Goal: Check status: Check status

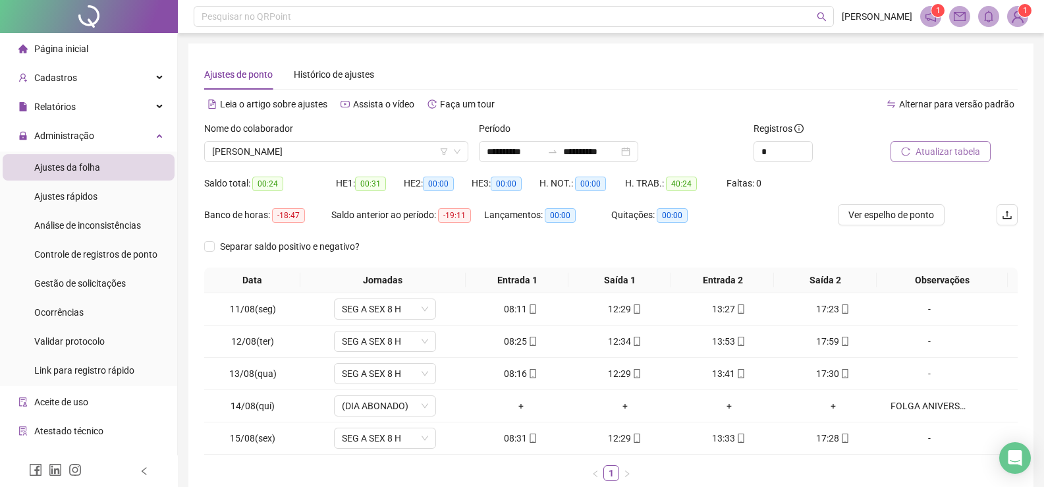
click at [956, 153] on span "Atualizar tabela" at bounding box center [947, 151] width 65 height 14
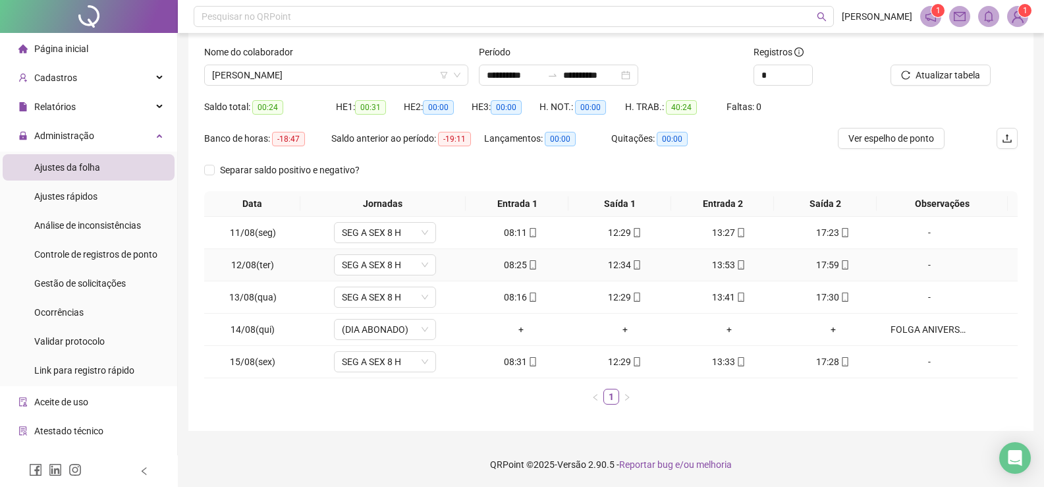
scroll to position [77, 0]
click at [504, 75] on input "**********" at bounding box center [514, 74] width 55 height 14
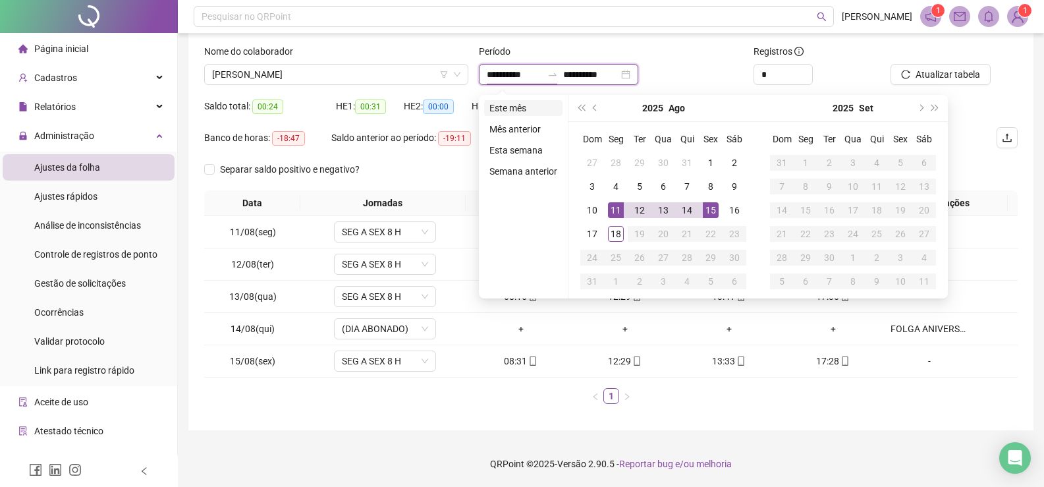
type input "**********"
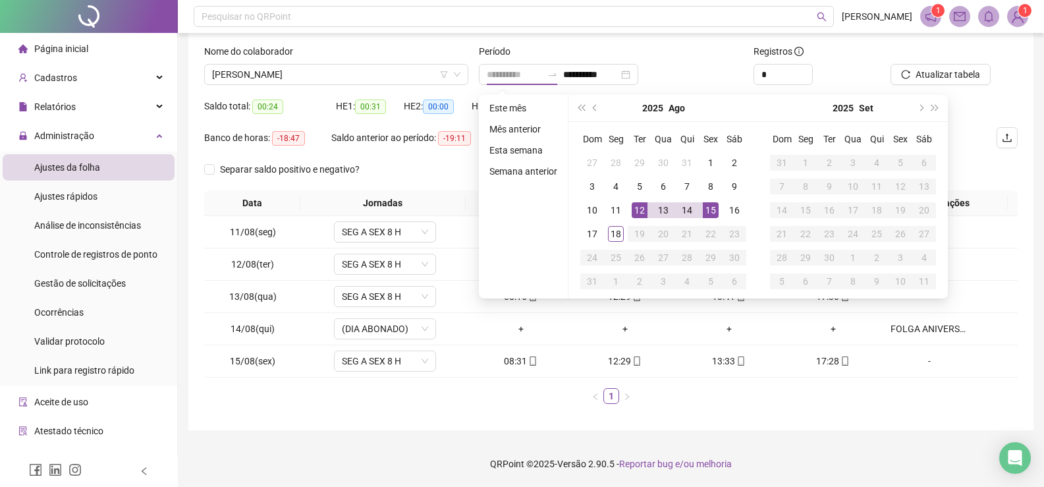
click at [640, 209] on div "12" at bounding box center [639, 210] width 16 height 16
type input "**********"
click at [613, 230] on div "18" at bounding box center [616, 234] width 16 height 16
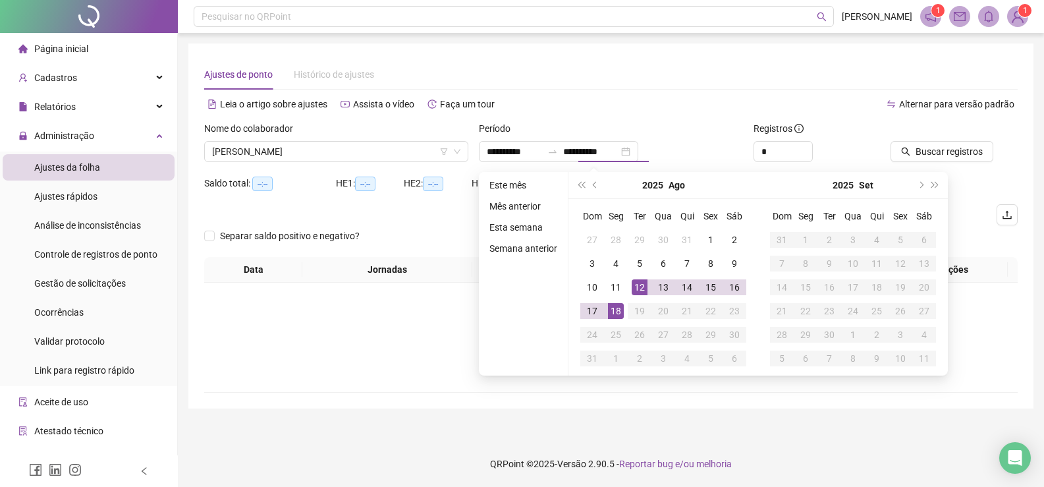
scroll to position [0, 0]
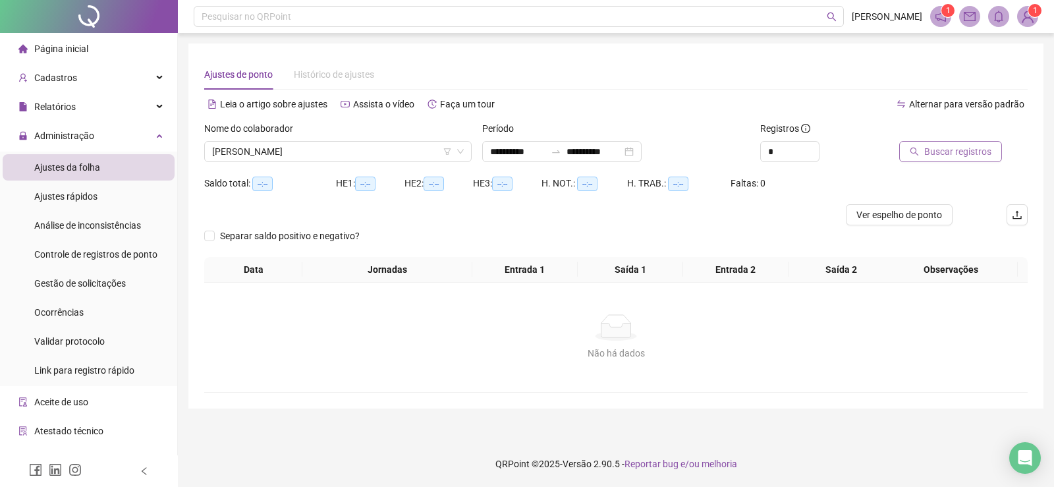
click at [941, 148] on span "Buscar registros" at bounding box center [957, 151] width 67 height 14
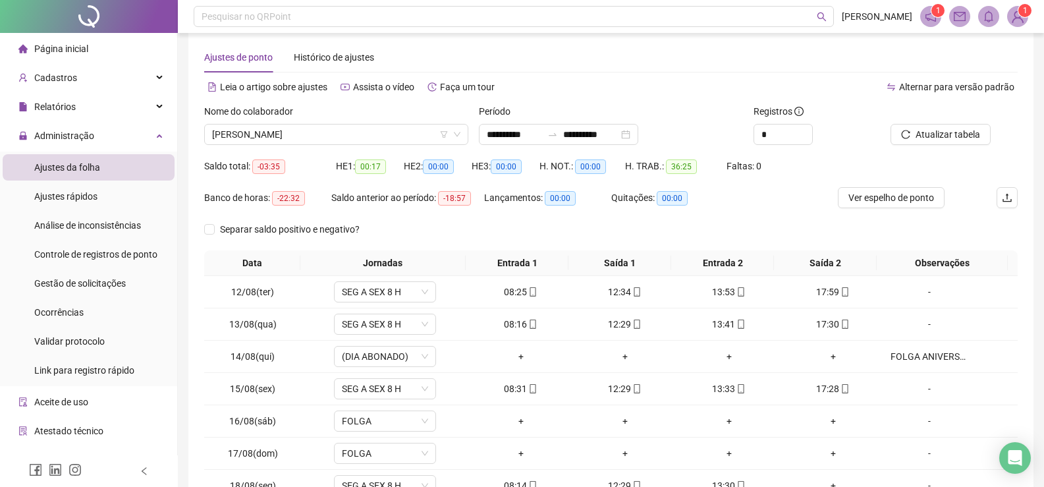
scroll to position [10, 0]
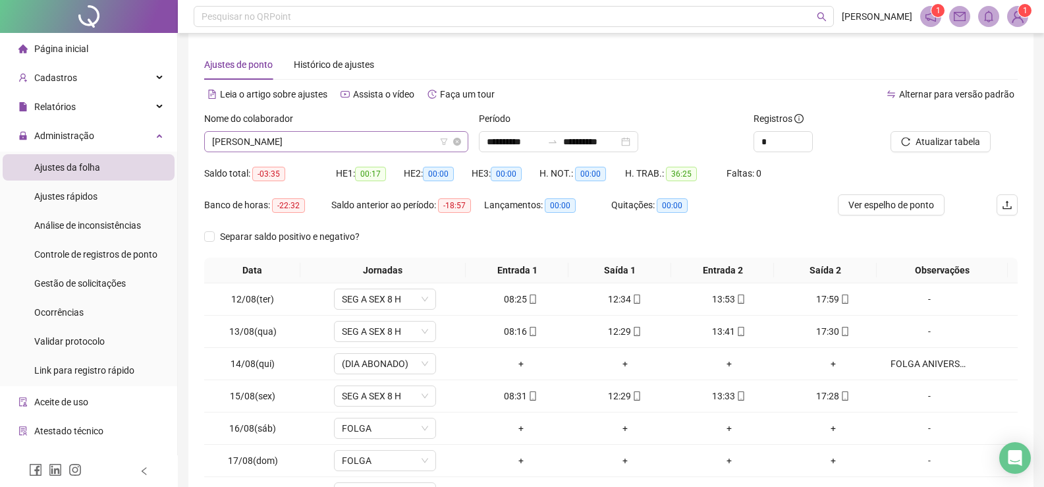
click at [387, 143] on span "[PERSON_NAME]" at bounding box center [336, 142] width 248 height 20
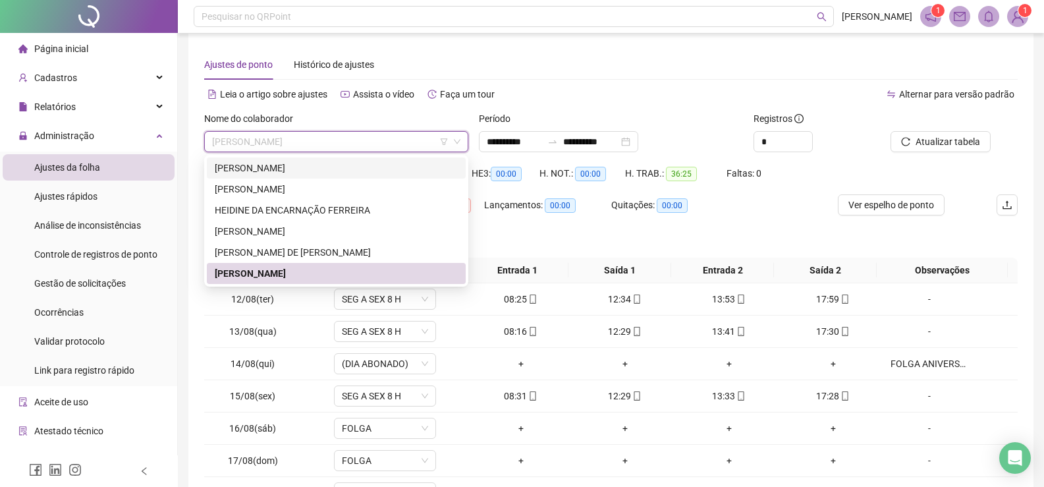
click at [327, 167] on div "[PERSON_NAME]" at bounding box center [336, 168] width 243 height 14
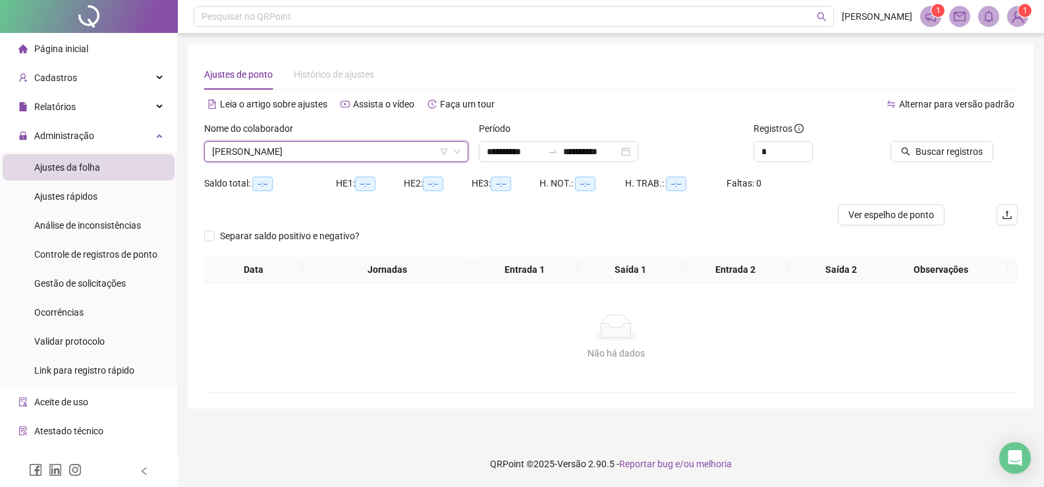
scroll to position [0, 0]
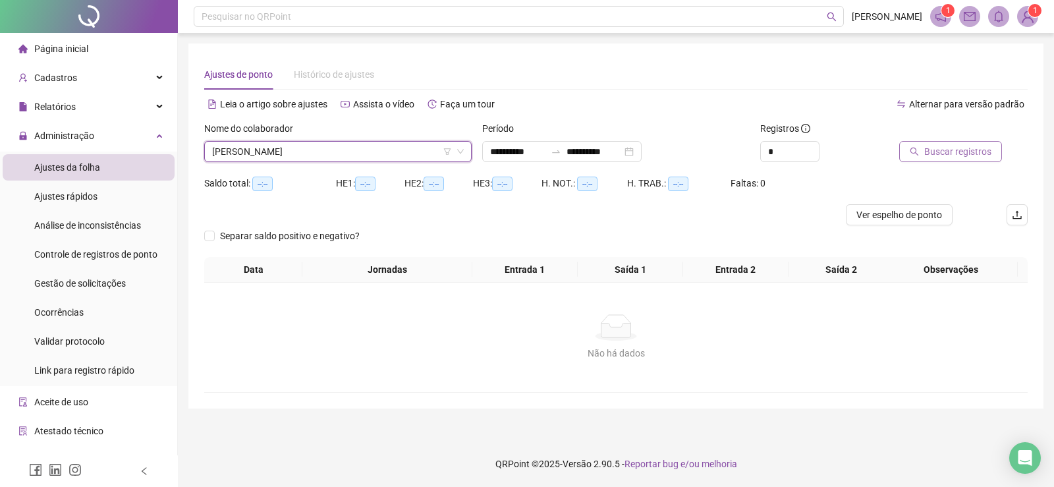
click at [951, 157] on span "Buscar registros" at bounding box center [957, 151] width 67 height 14
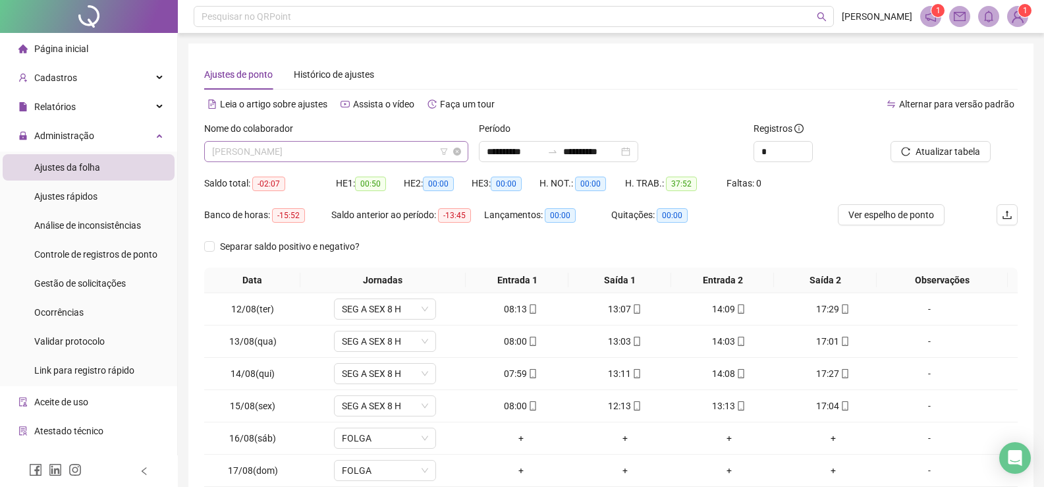
click at [398, 156] on span "[PERSON_NAME]" at bounding box center [336, 152] width 248 height 20
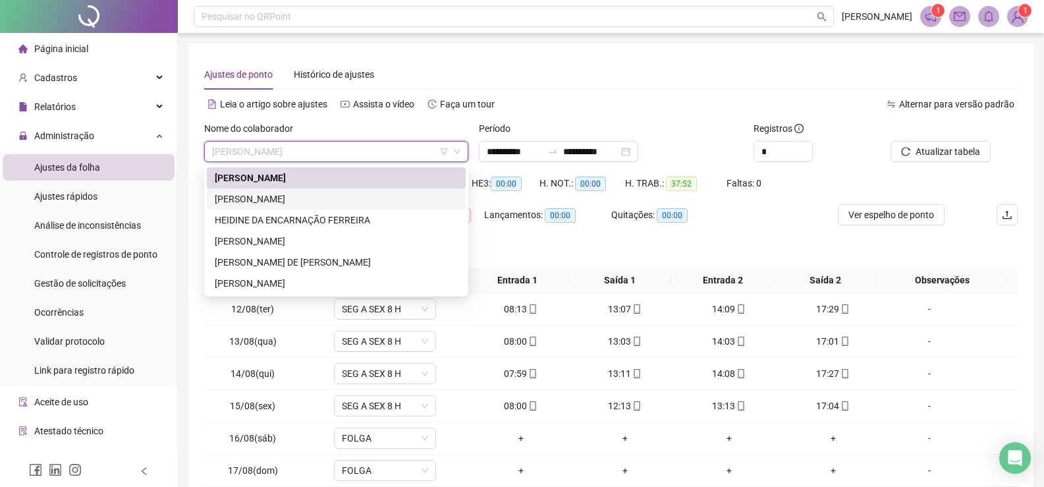
click at [301, 198] on div "[PERSON_NAME]" at bounding box center [336, 199] width 243 height 14
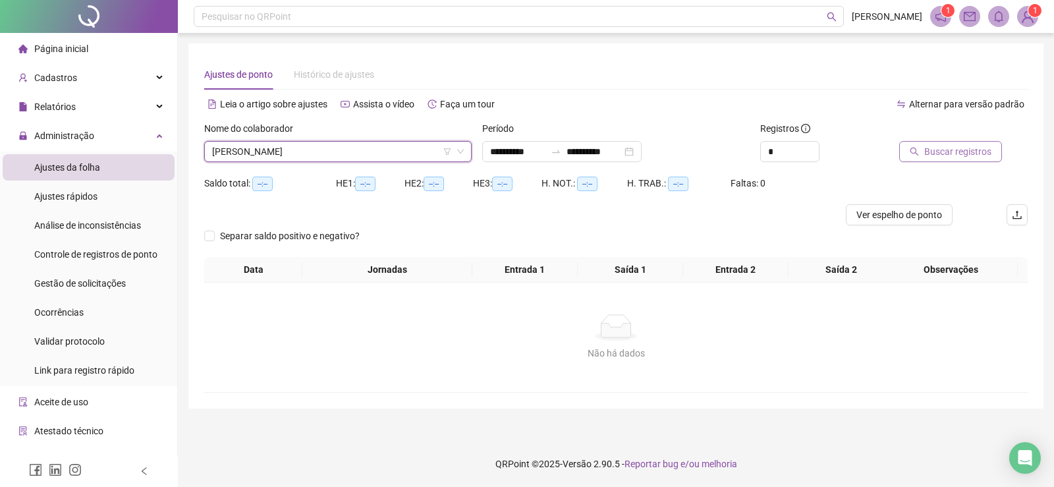
click at [969, 156] on span "Buscar registros" at bounding box center [957, 151] width 67 height 14
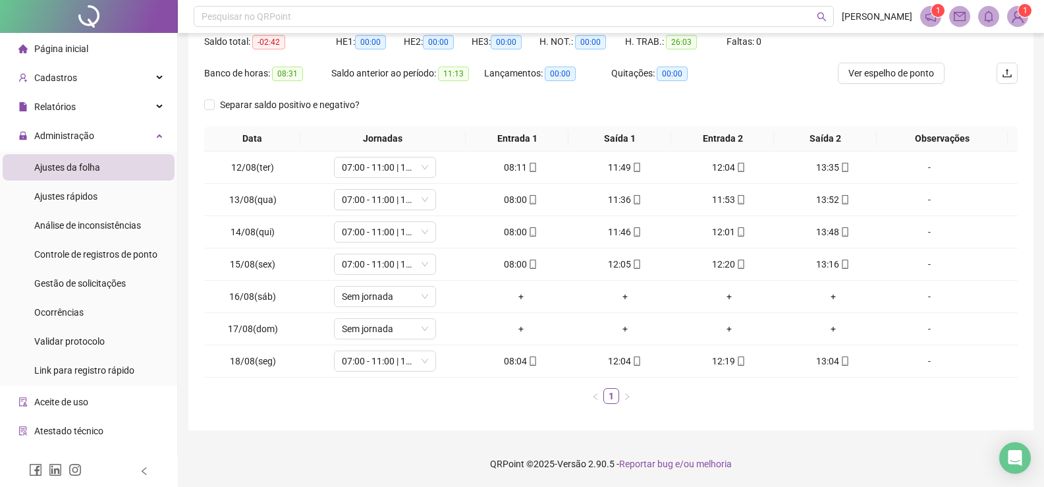
scroll to position [76, 0]
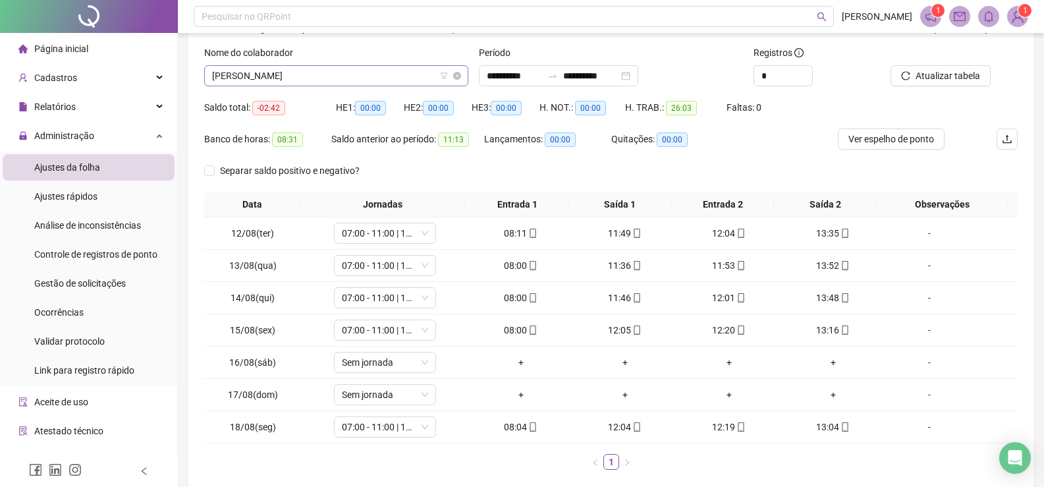
click at [404, 76] on span "[PERSON_NAME]" at bounding box center [336, 76] width 248 height 20
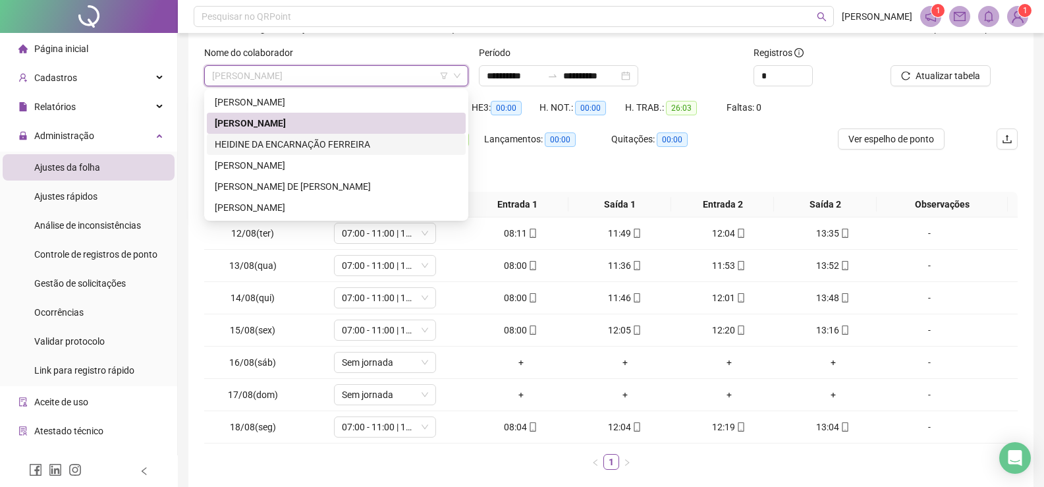
click at [325, 142] on div "HEIDINE DA ENCARNAÇÃO FERREIRA" at bounding box center [336, 144] width 243 height 14
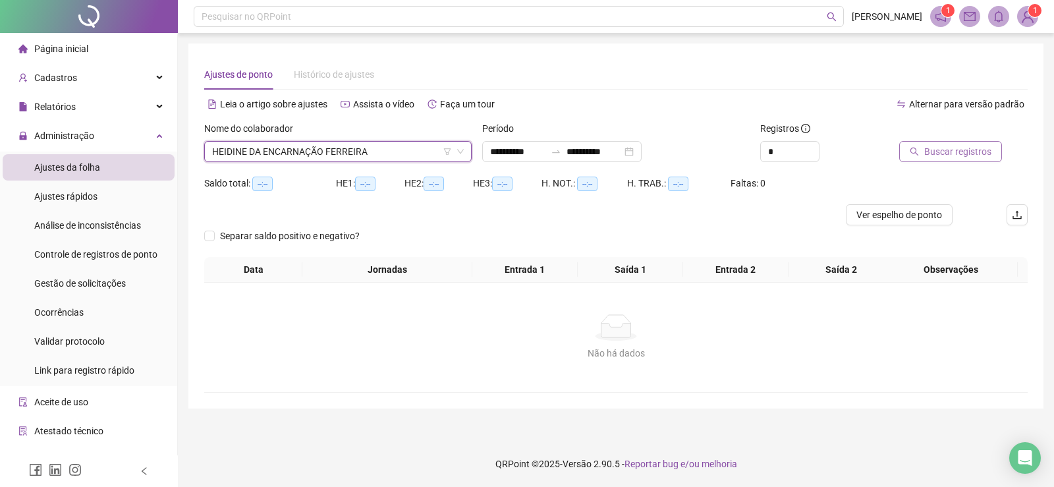
click at [949, 157] on span "Buscar registros" at bounding box center [957, 151] width 67 height 14
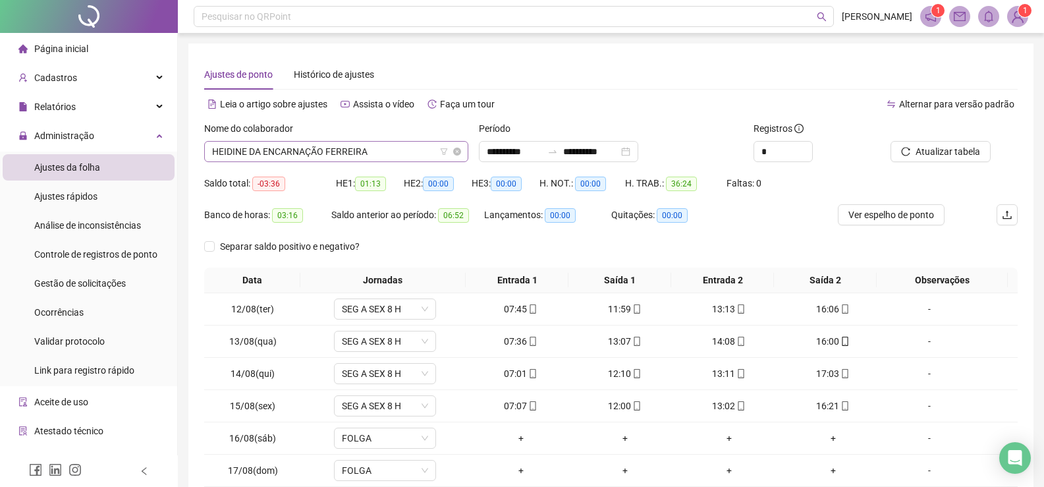
click at [387, 152] on span "HEIDINE DA ENCARNAÇÃO FERREIRA" at bounding box center [336, 152] width 248 height 20
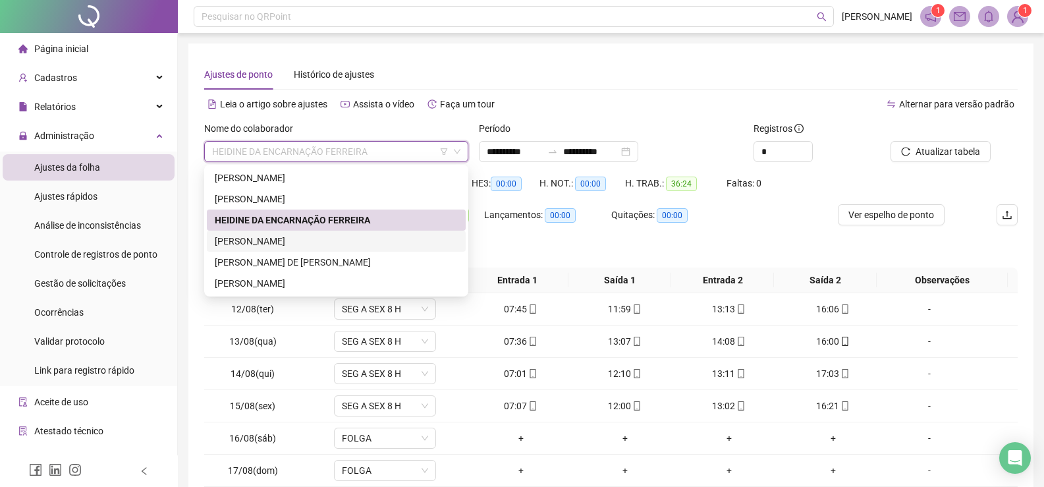
click at [323, 236] on div "[PERSON_NAME]" at bounding box center [336, 241] width 243 height 14
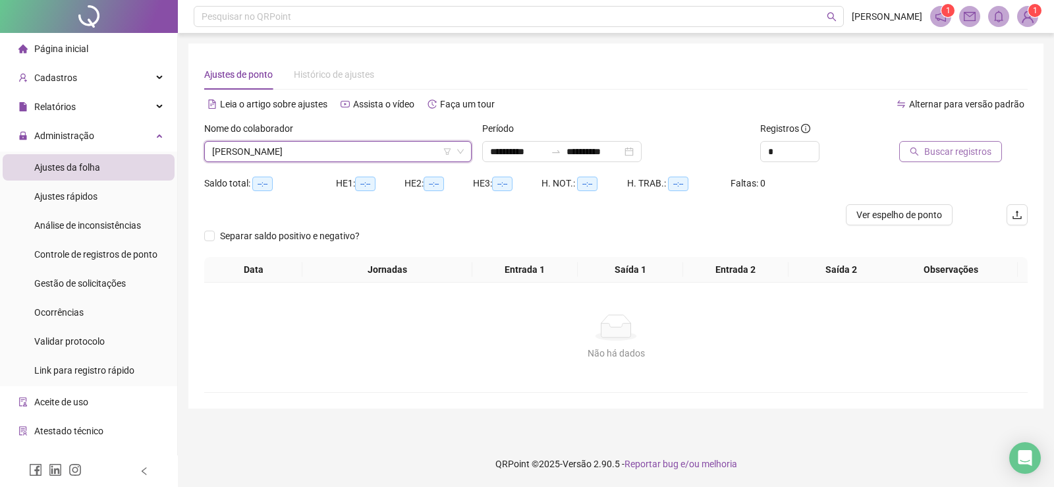
click at [936, 151] on span "Buscar registros" at bounding box center [957, 151] width 67 height 14
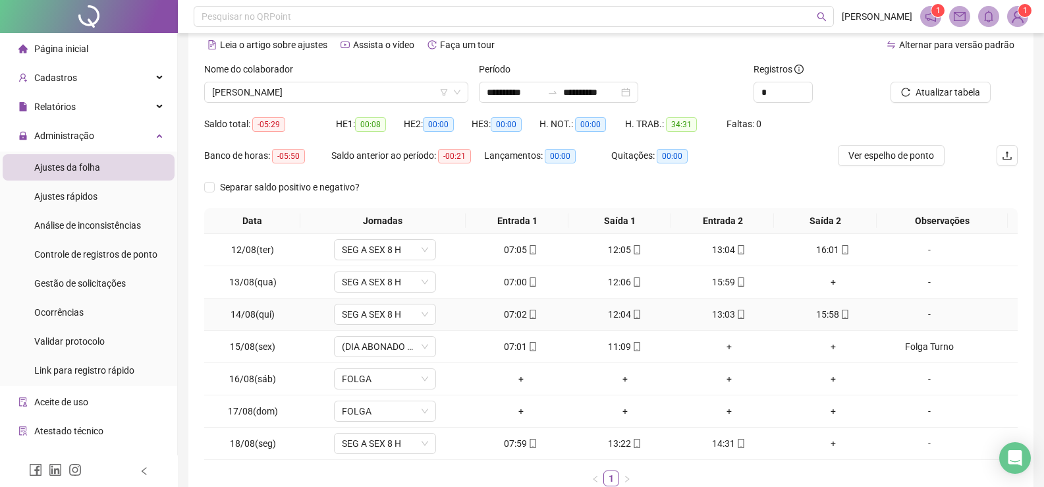
scroll to position [132, 0]
